Goal: Find specific page/section: Find specific page/section

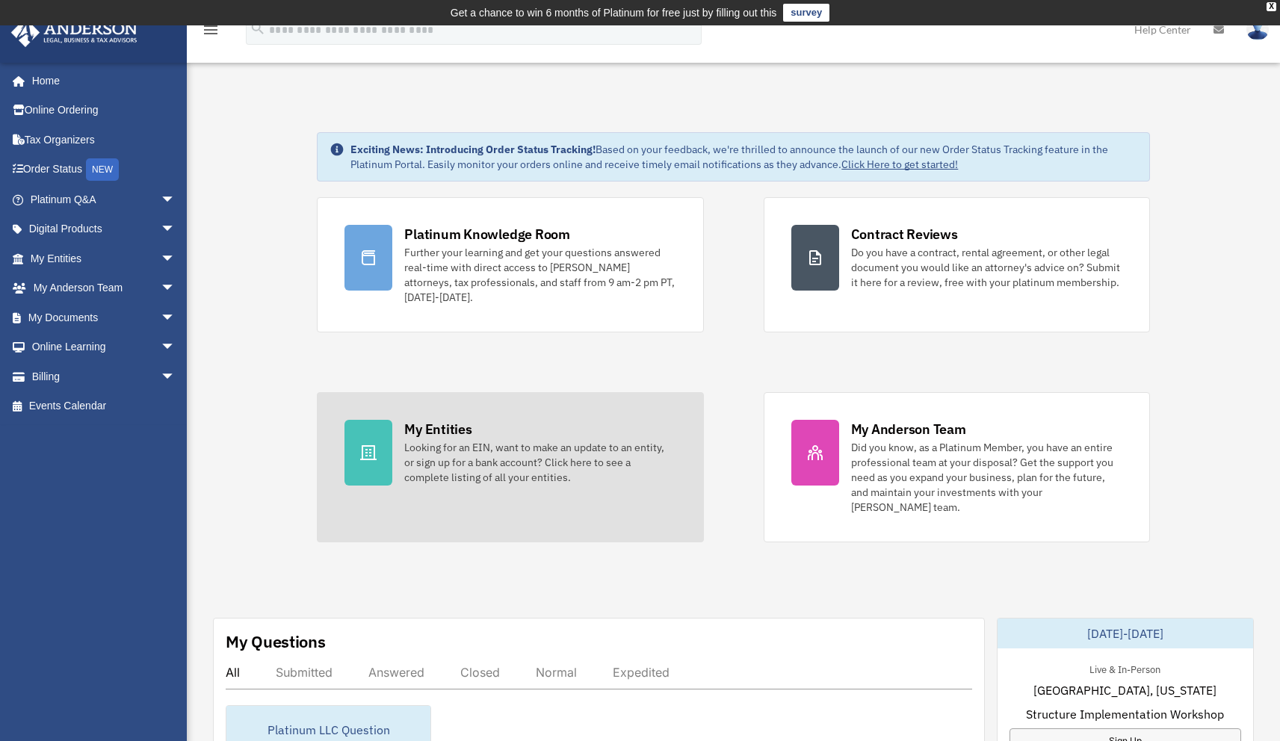
click at [424, 429] on div "My Entities" at bounding box center [437, 429] width 67 height 19
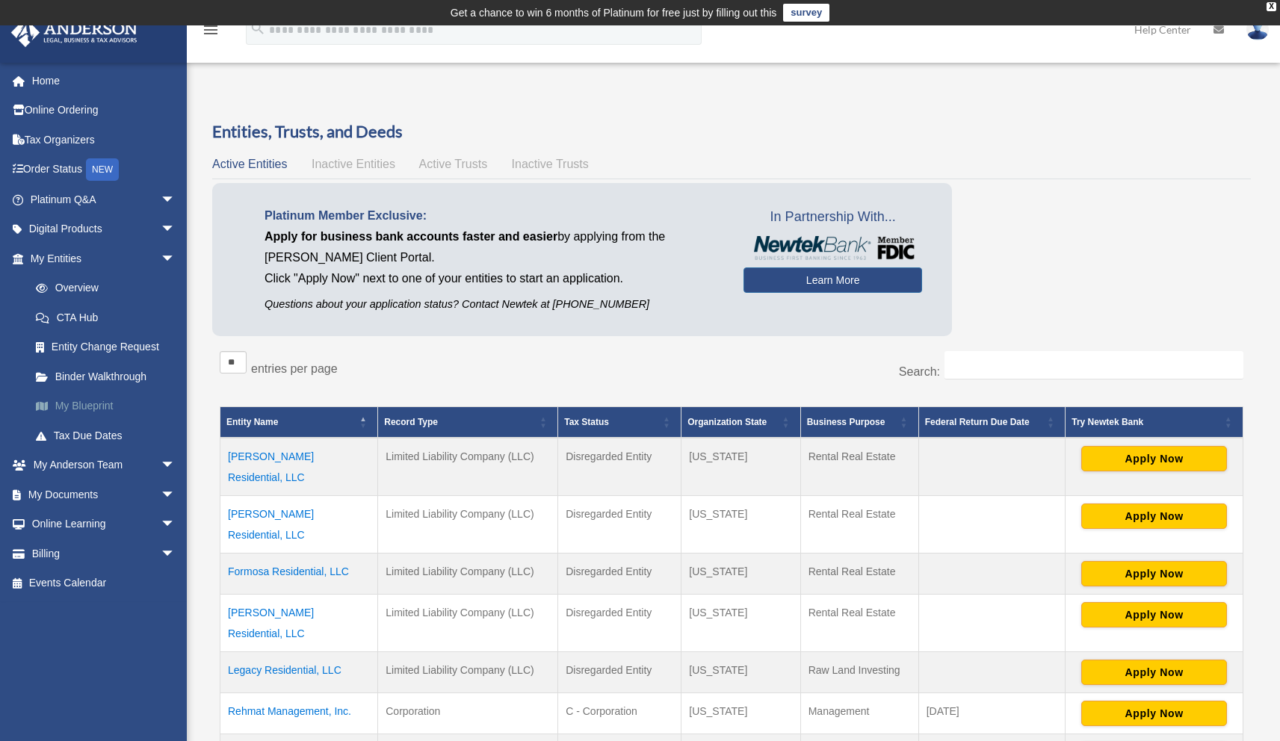
click at [106, 407] on link "My Blueprint" at bounding box center [109, 407] width 177 height 30
